Goal: Task Accomplishment & Management: Manage account settings

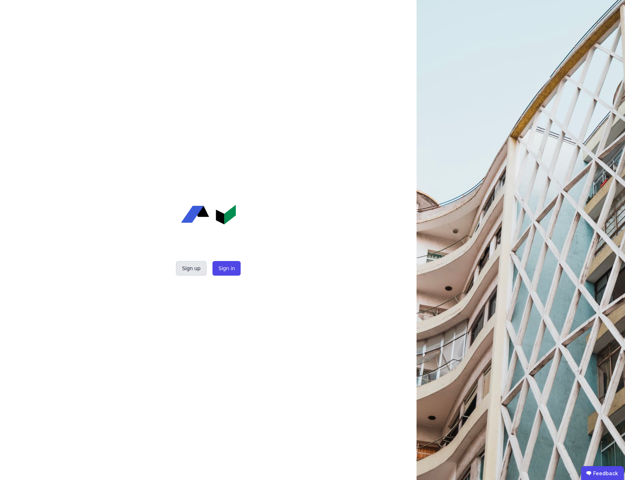
click at [193, 270] on button "Sign up" at bounding box center [191, 268] width 31 height 15
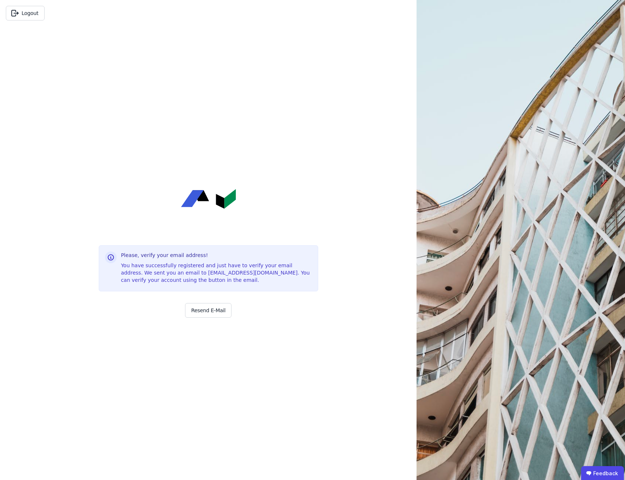
click at [331, 221] on div "Logout Please, verify your email address! You have successfully registered and …" at bounding box center [208, 240] width 416 height 480
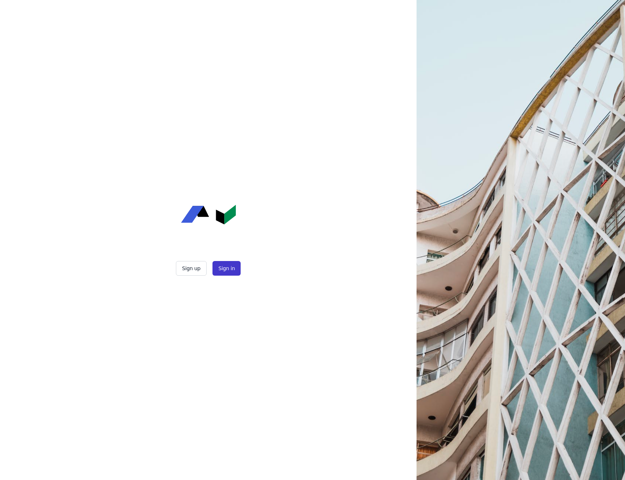
click at [230, 267] on button "Sign in" at bounding box center [226, 268] width 28 height 15
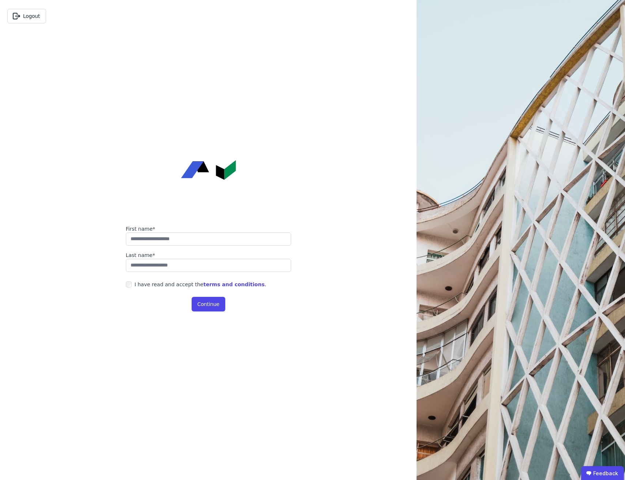
click at [203, 248] on form "First name* Last name* I have read and accept the terms and conditions . Contin…" at bounding box center [208, 268] width 183 height 104
click at [203, 244] on input "string" at bounding box center [208, 238] width 165 height 13
type input "******"
type input "**********"
click at [168, 352] on div "First name* Last name* I have read and accept the terms and conditions . Contin…" at bounding box center [208, 240] width 183 height 480
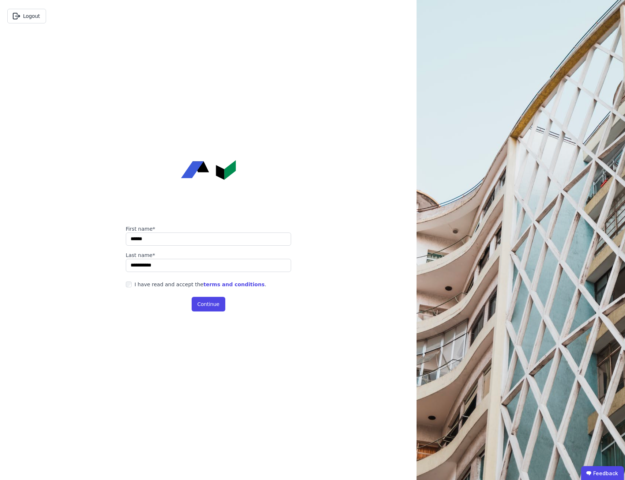
click at [132, 288] on label "I have read and accept the terms and conditions ." at bounding box center [199, 284] width 135 height 7
click at [200, 300] on button "Continue" at bounding box center [209, 304] width 34 height 15
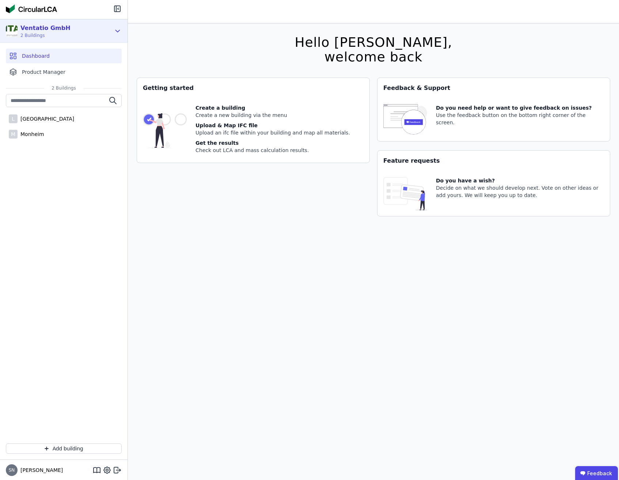
click at [72, 36] on div "Ventatio GmbH 2 Buildings" at bounding box center [58, 31] width 105 height 15
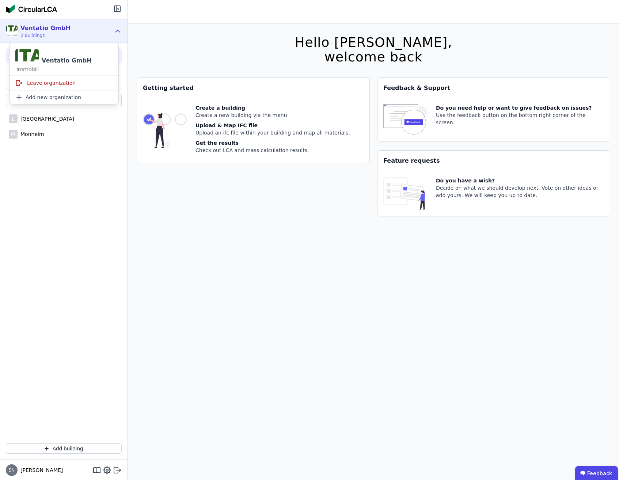
click at [60, 63] on div "Ventatio GmbH" at bounding box center [67, 60] width 50 height 9
click at [172, 35] on div "Hello Sascha, welcome back You currently using a beta version. It could be the …" at bounding box center [374, 263] width 474 height 480
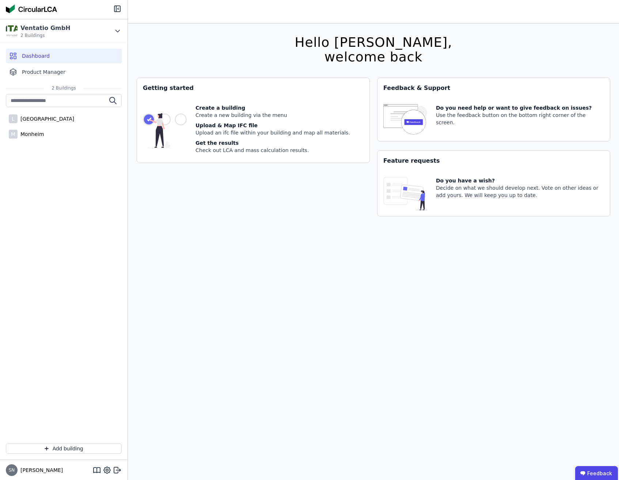
click at [395, 58] on div "welcome back" at bounding box center [374, 57] width 158 height 15
click at [395, 59] on div "welcome back" at bounding box center [374, 57] width 158 height 15
drag, startPoint x: 289, startPoint y: 54, endPoint x: 262, endPoint y: 56, distance: 27.1
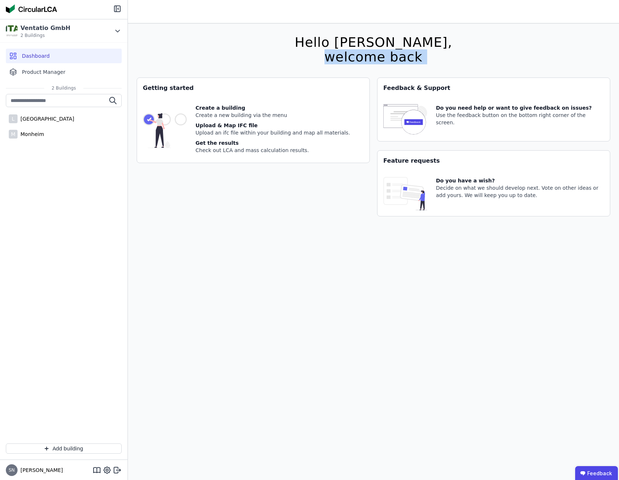
click at [289, 54] on div "Hello Sascha, welcome back You currently using a beta version. It could be the …" at bounding box center [374, 263] width 474 height 480
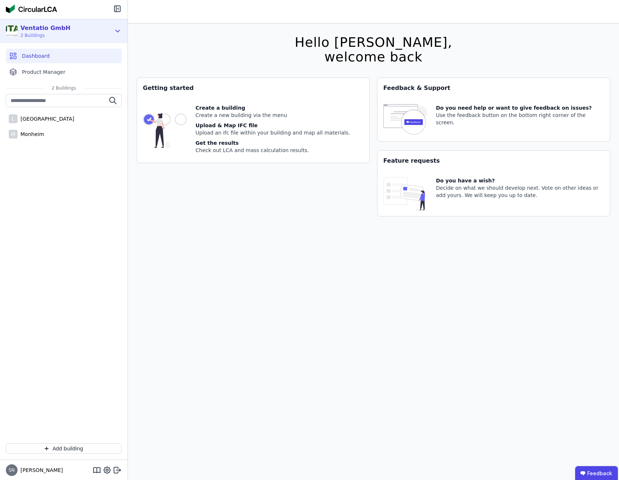
click at [75, 36] on div "Ventatio GmbH 2 Buildings" at bounding box center [58, 31] width 105 height 15
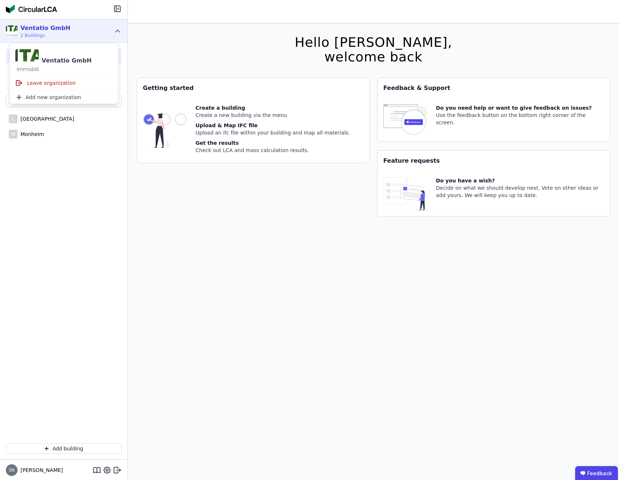
click at [122, 50] on div "Dashboard Product Manager" at bounding box center [64, 64] width 128 height 42
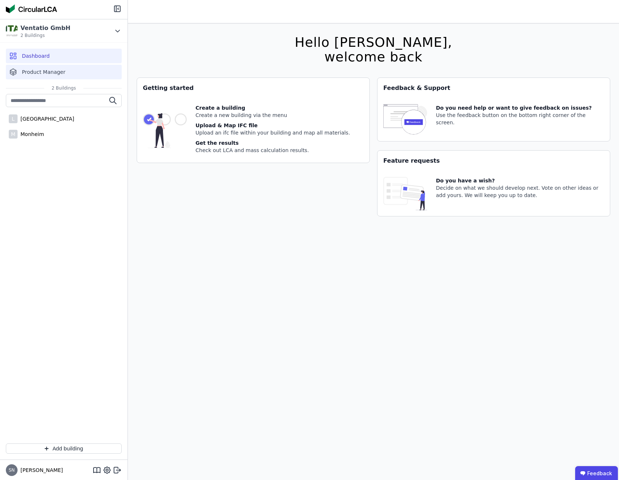
click at [47, 67] on div "Product Manager" at bounding box center [64, 72] width 116 height 15
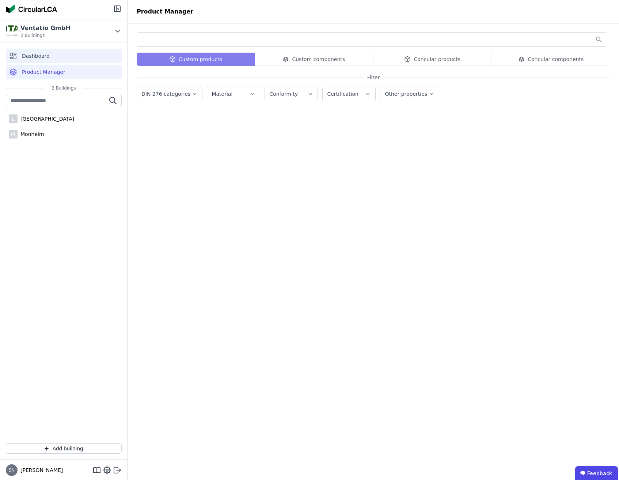
click at [54, 57] on div "Dashboard" at bounding box center [64, 56] width 116 height 15
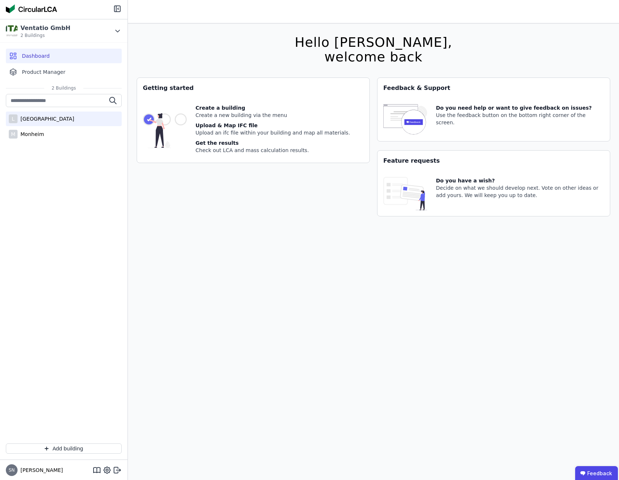
click at [41, 118] on div "Leverkusen" at bounding box center [46, 118] width 57 height 7
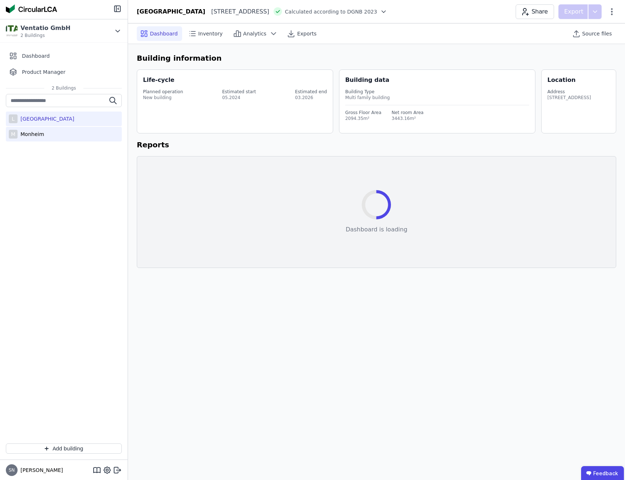
click at [45, 136] on div "M Monheim" at bounding box center [64, 134] width 116 height 15
click at [54, 121] on div "L Leverkusen" at bounding box center [64, 118] width 116 height 15
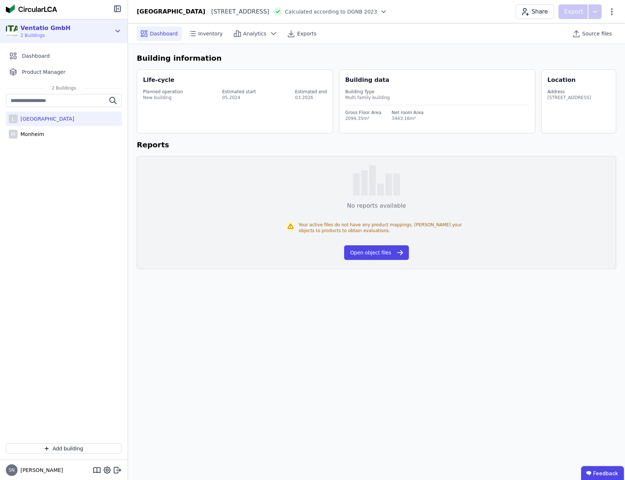
click at [55, 34] on span "2 Buildings" at bounding box center [45, 36] width 50 height 6
click at [54, 34] on span "2 Buildings" at bounding box center [45, 36] width 50 height 6
click at [119, 470] on icon at bounding box center [117, 470] width 9 height 9
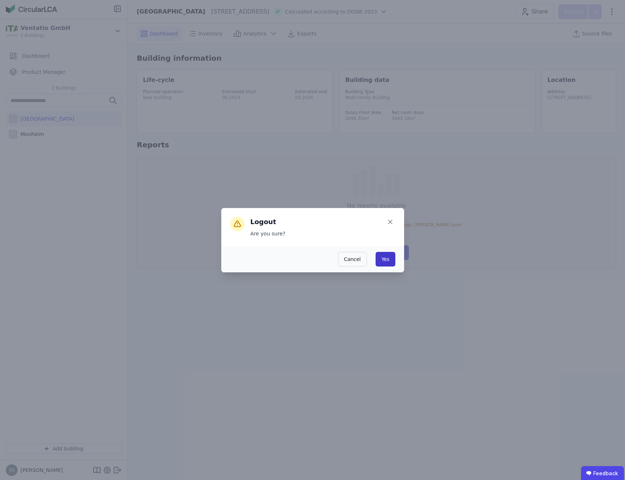
click at [390, 253] on button "Yes" at bounding box center [385, 259] width 20 height 15
